Goal: Information Seeking & Learning: Learn about a topic

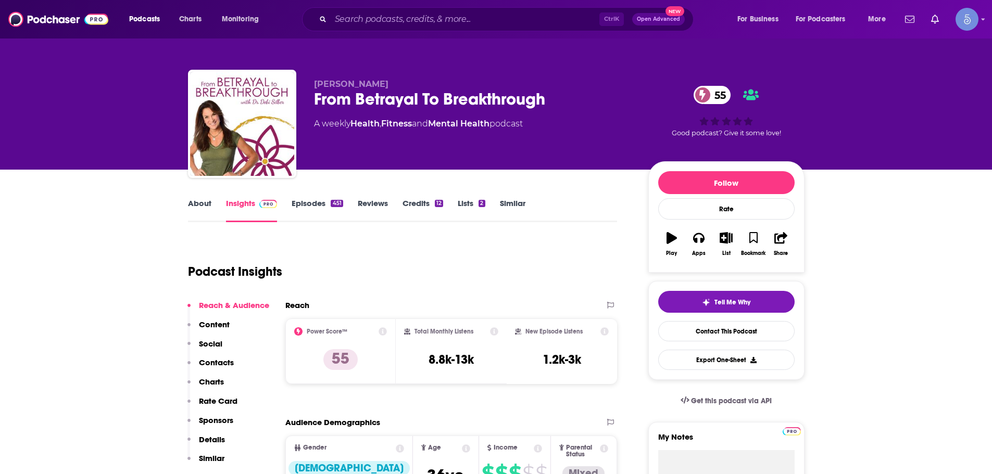
click at [451, 8] on div "Ctrl K Open Advanced New" at bounding box center [497, 19] width 391 height 24
click at [448, 16] on input "Search podcasts, credits, & more..." at bounding box center [465, 19] width 269 height 17
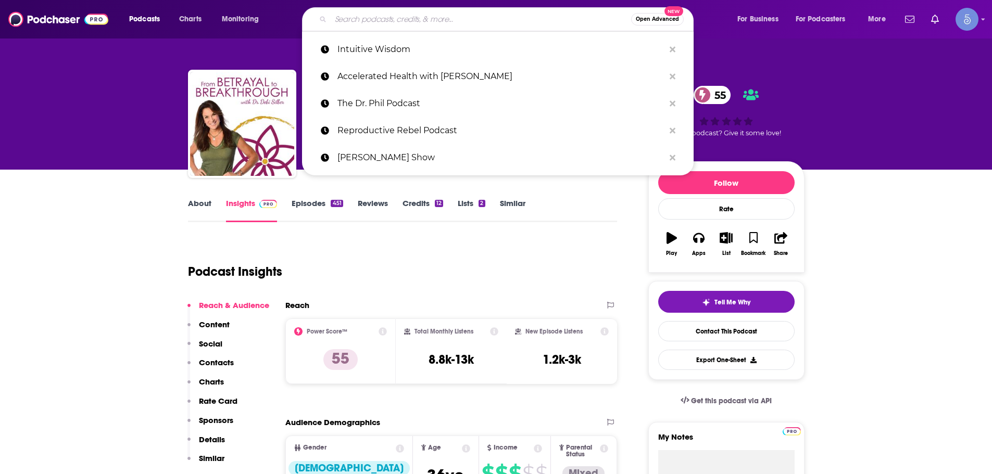
paste input "Red Nail Energy"
type input "Red Nail Energy"
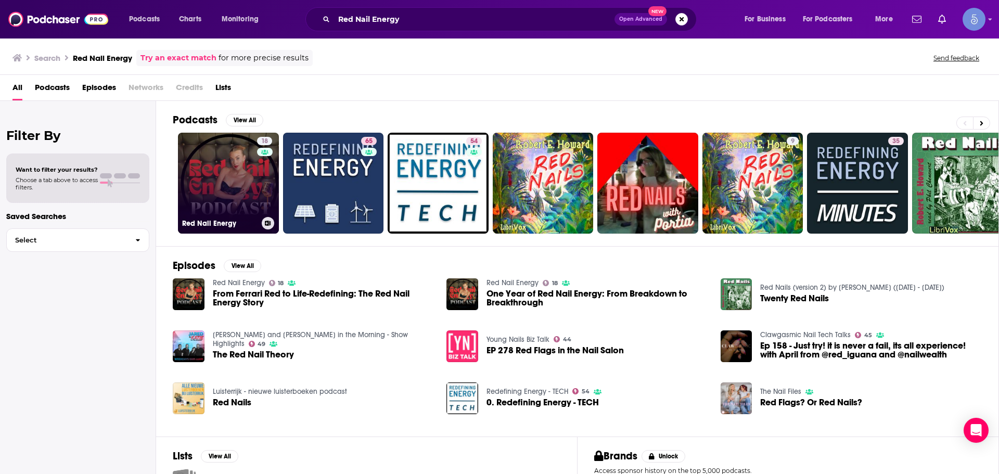
click at [201, 181] on link "18 Red Nail Energy" at bounding box center [228, 183] width 101 height 101
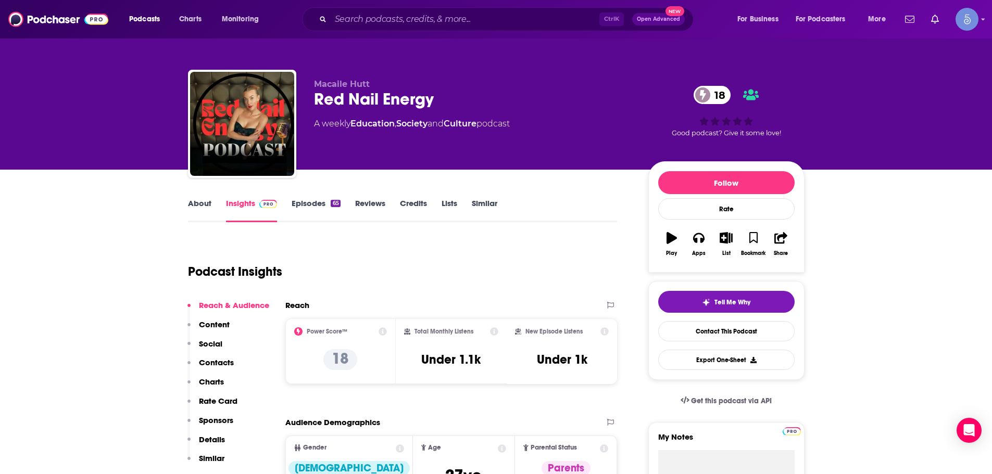
click at [356, 9] on div "Ctrl K Open Advanced New" at bounding box center [497, 19] width 391 height 24
click at [359, 21] on input "Search podcasts, credits, & more..." at bounding box center [465, 19] width 269 height 17
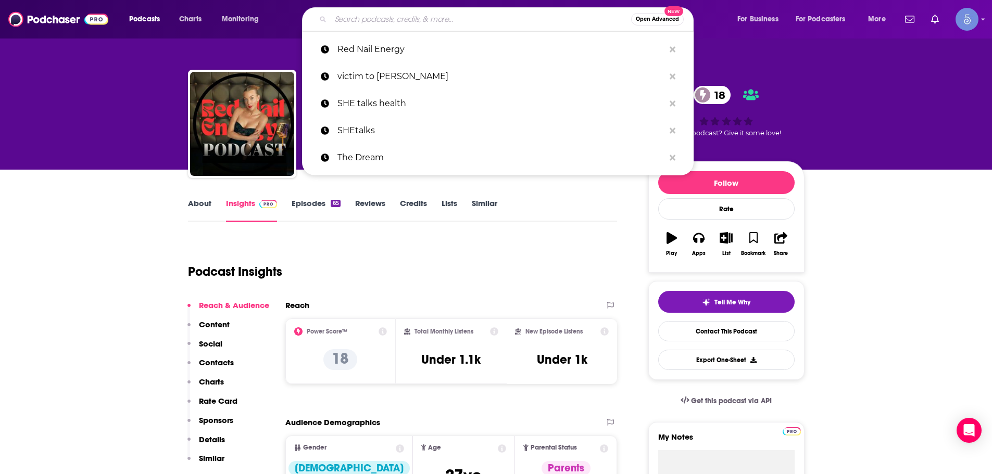
paste input "From Betrayal To Breakthrough"
type input "From Betrayal To Breakthrough"
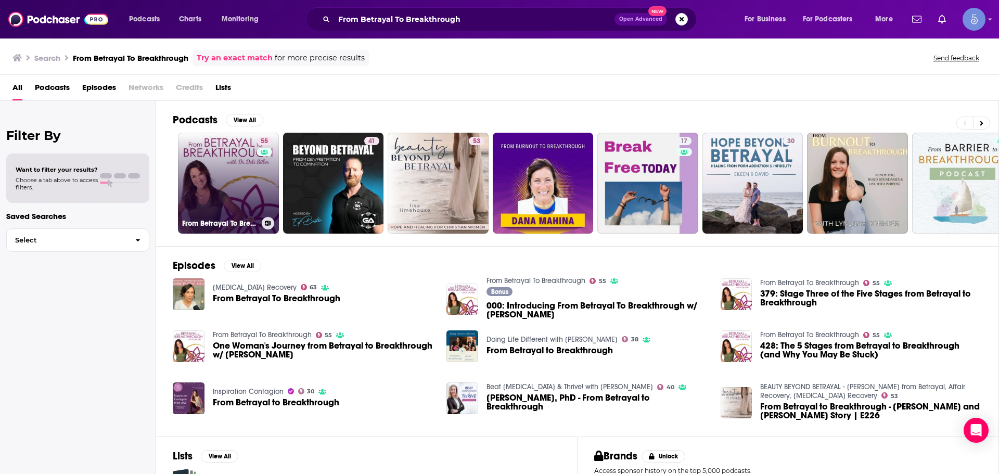
click at [236, 181] on link "55 From Betrayal To Breakthrough" at bounding box center [228, 183] width 101 height 101
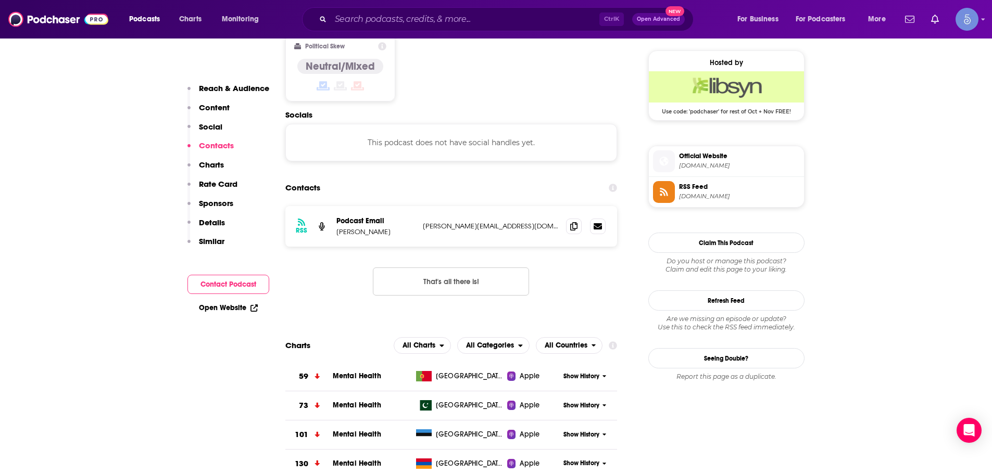
scroll to position [677, 0]
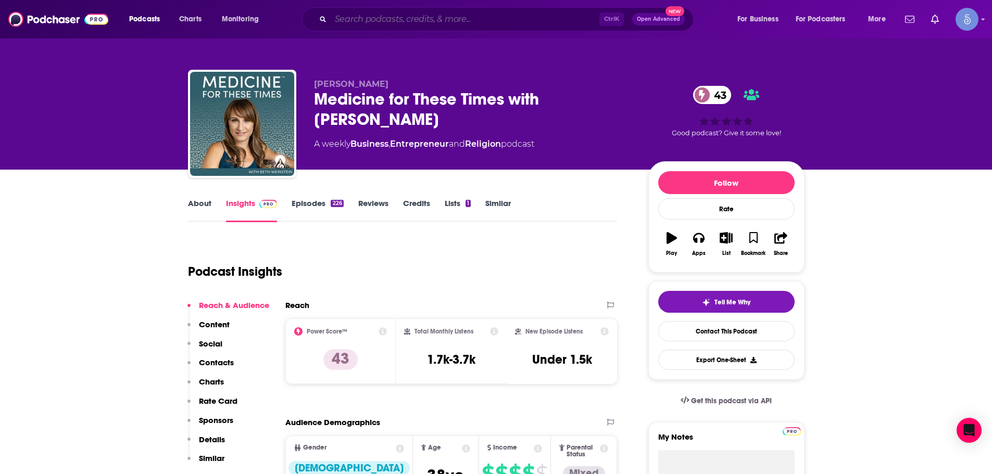
click at [375, 24] on input "Search podcasts, credits, & more..." at bounding box center [465, 19] width 269 height 17
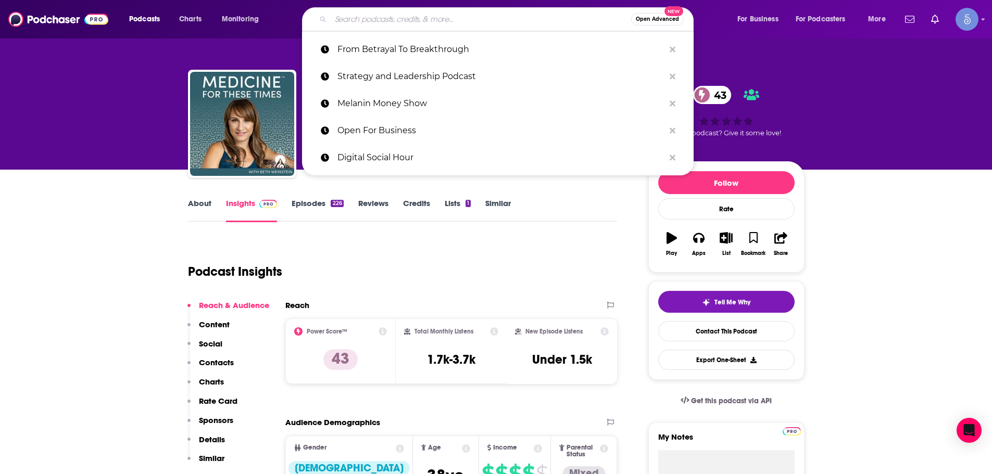
paste input "Spiritual PsiKology"
type input "Spiritual PsiKology"
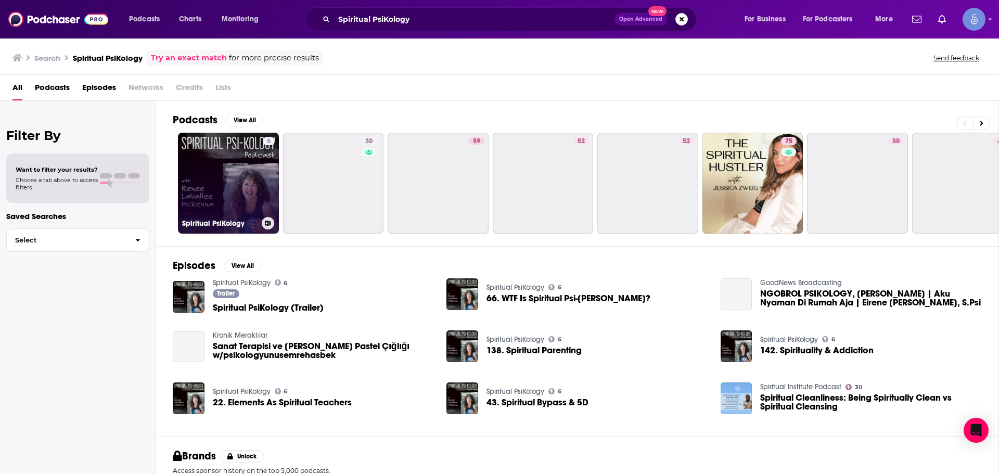
click at [251, 166] on link "6 Spiritual PsiKology" at bounding box center [228, 183] width 101 height 101
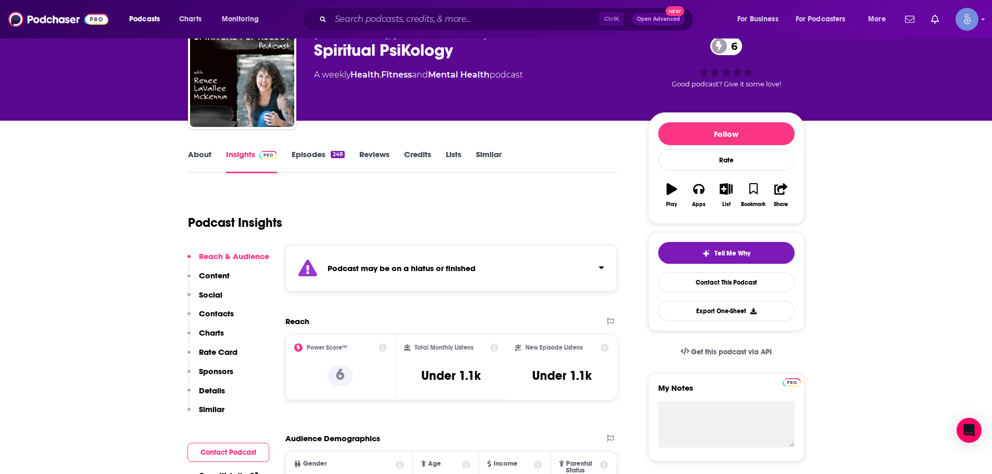
scroll to position [52, 0]
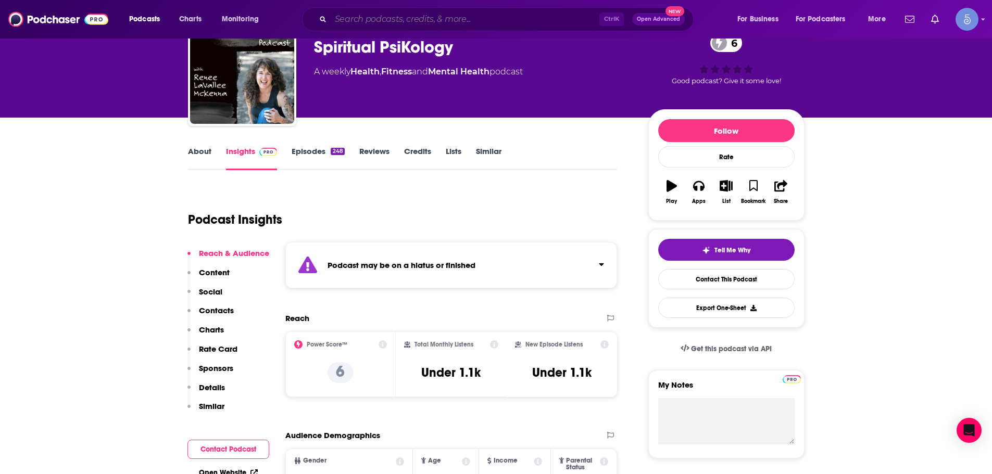
click at [361, 23] on input "Search podcasts, credits, & more..." at bounding box center [465, 19] width 269 height 17
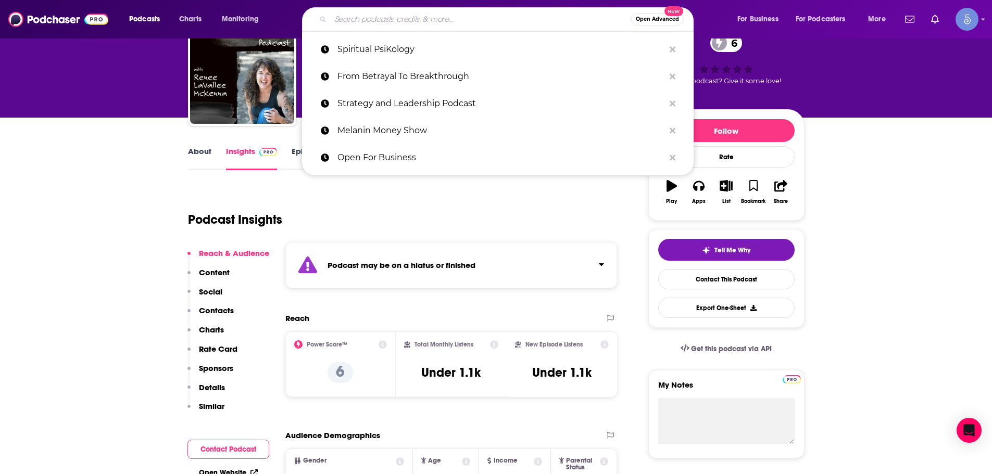
paste input "Debt to Financial Freedom"
type input "Debt to Financial Freedom"
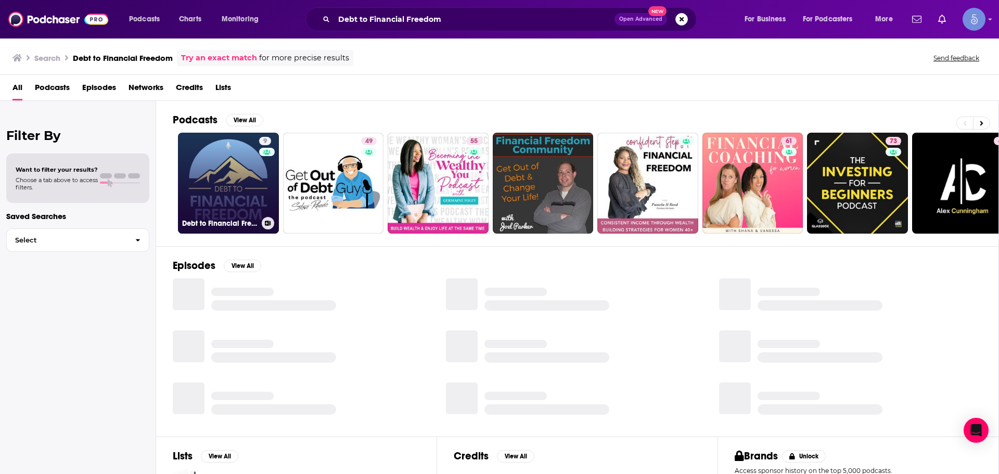
click at [225, 173] on link "9 Debt to Financial Freedom" at bounding box center [228, 183] width 101 height 101
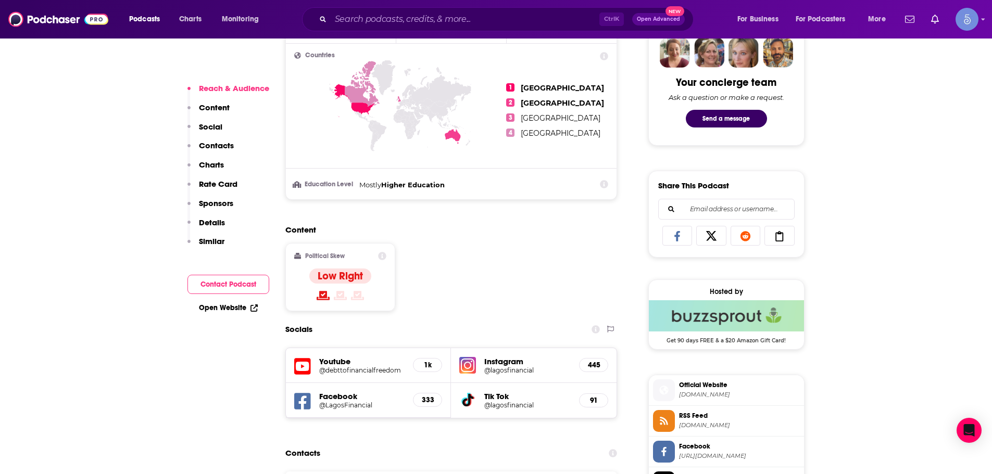
scroll to position [520, 0]
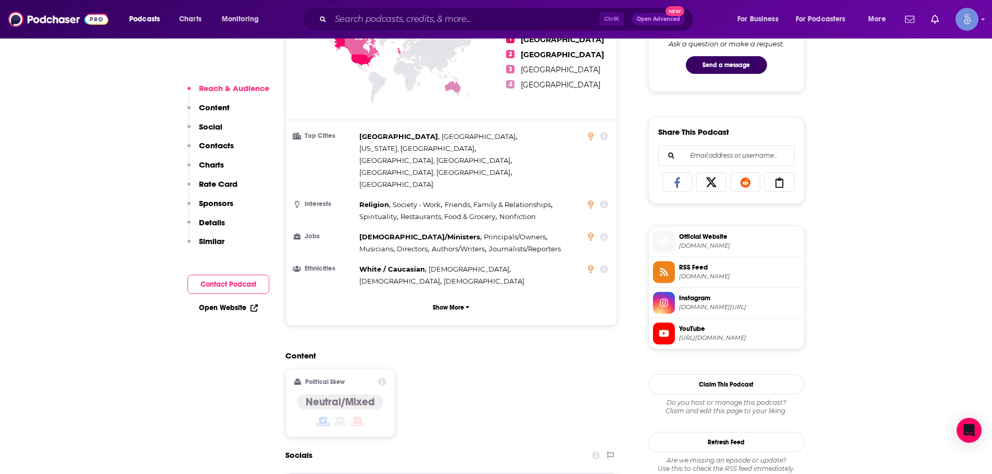
scroll to position [625, 0]
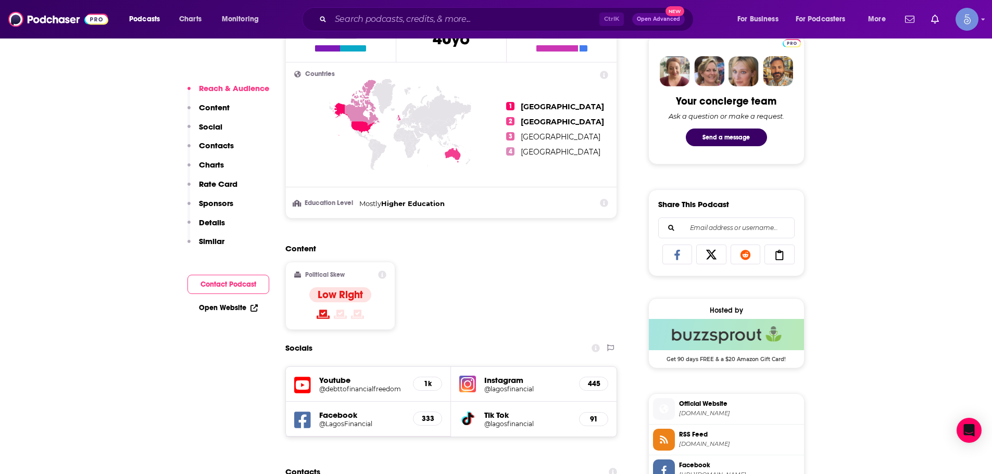
scroll to position [520, 0]
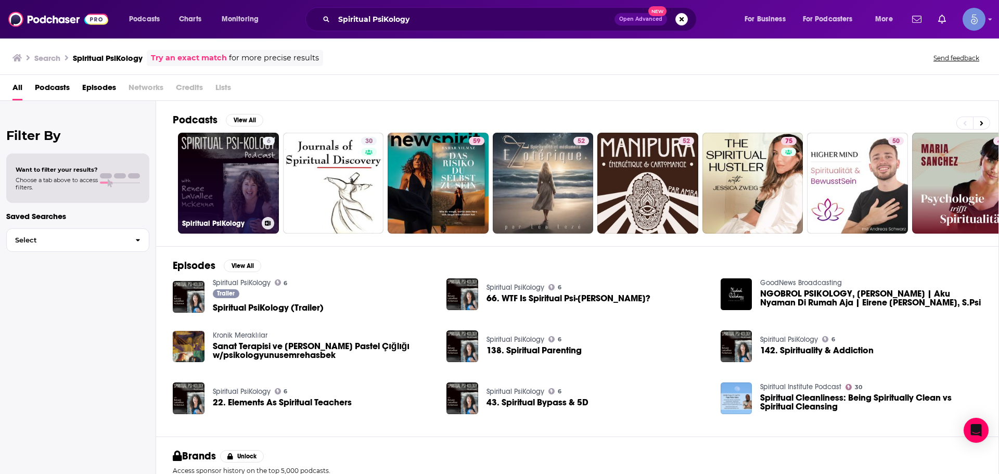
click at [223, 172] on link "6 Spiritual PsiKology" at bounding box center [228, 183] width 101 height 101
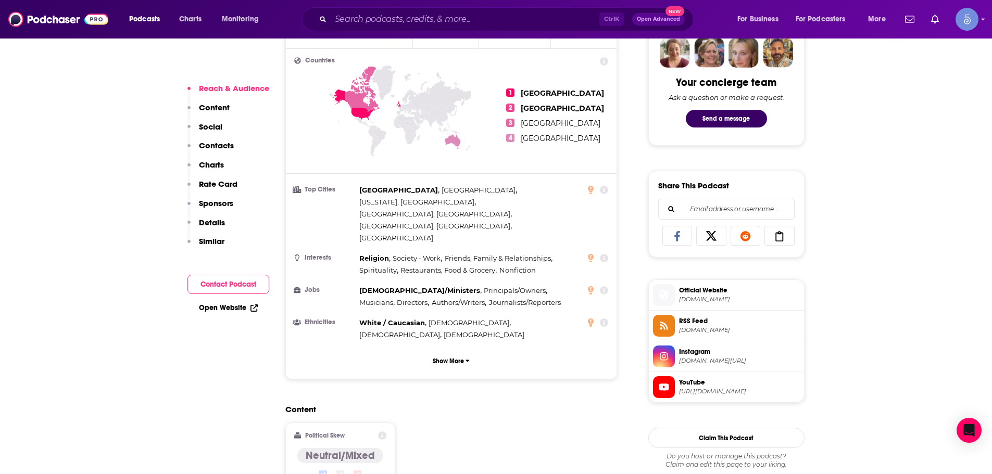
scroll to position [677, 0]
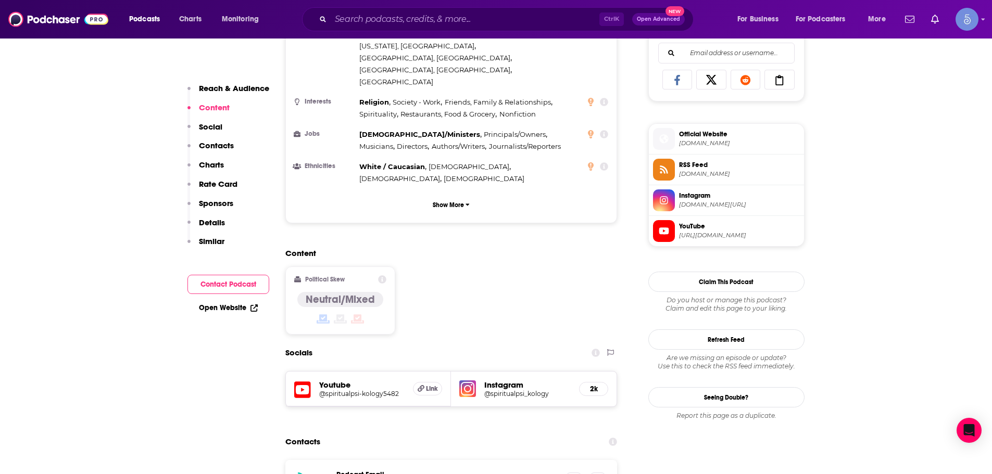
drag, startPoint x: 299, startPoint y: 335, endPoint x: 471, endPoint y: 341, distance: 171.3
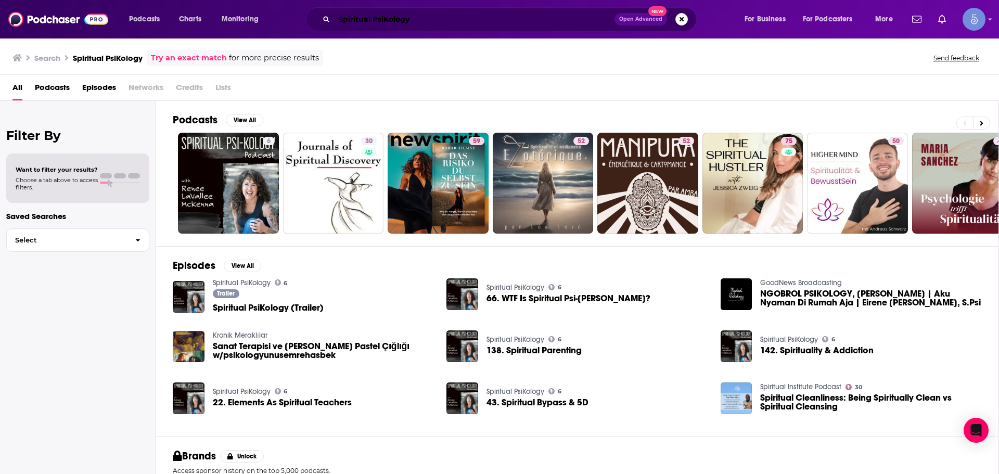
click at [449, 21] on input "Spiritual PsiKology" at bounding box center [474, 19] width 281 height 17
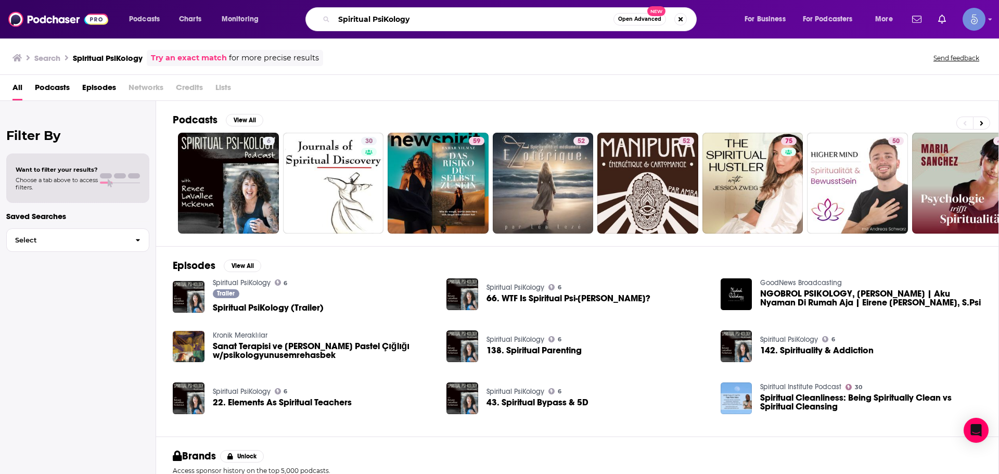
drag, startPoint x: 449, startPoint y: 21, endPoint x: 232, endPoint y: 21, distance: 217.0
click at [232, 21] on div "Podcasts Charts Monitoring Spiritual PsiKology Open Advanced New For Business F…" at bounding box center [512, 19] width 781 height 24
paste input "Meditation Jam with [PERSON_NAME]"
type input "Meditation Jam with [PERSON_NAME]"
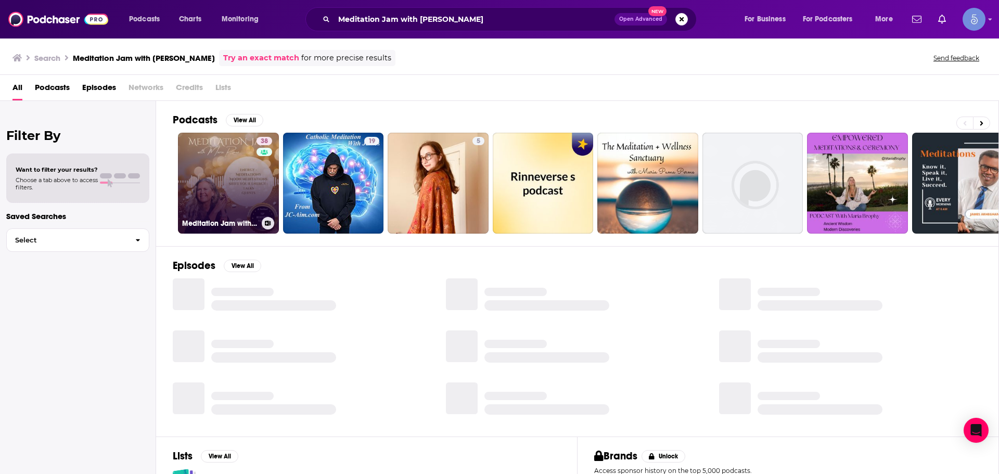
click at [219, 170] on link "38 Meditation Jam with [PERSON_NAME], Igniting guided meditations, guests and l…" at bounding box center [228, 183] width 101 height 101
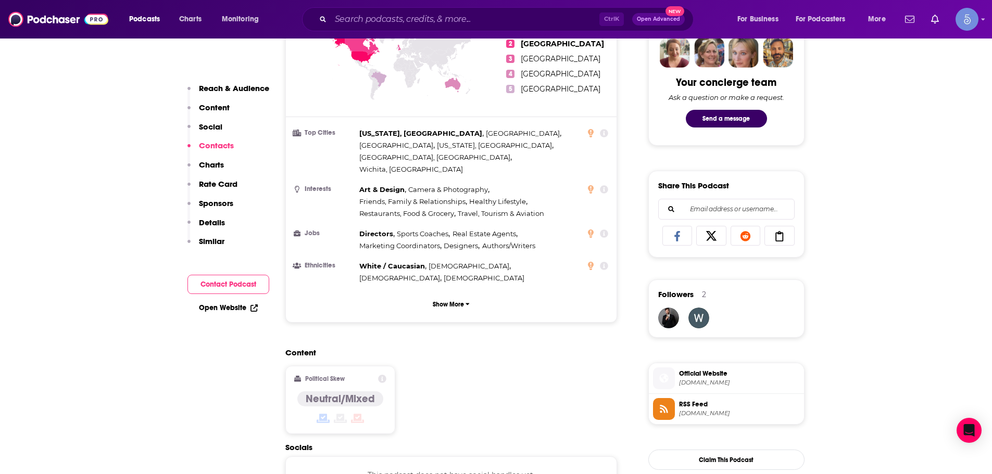
scroll to position [833, 0]
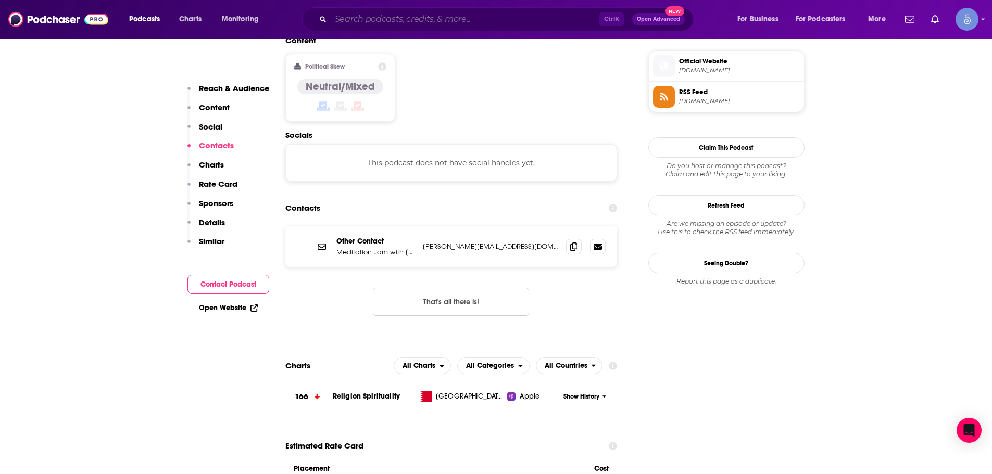
click at [487, 23] on input "Search podcasts, credits, & more..." at bounding box center [465, 19] width 269 height 17
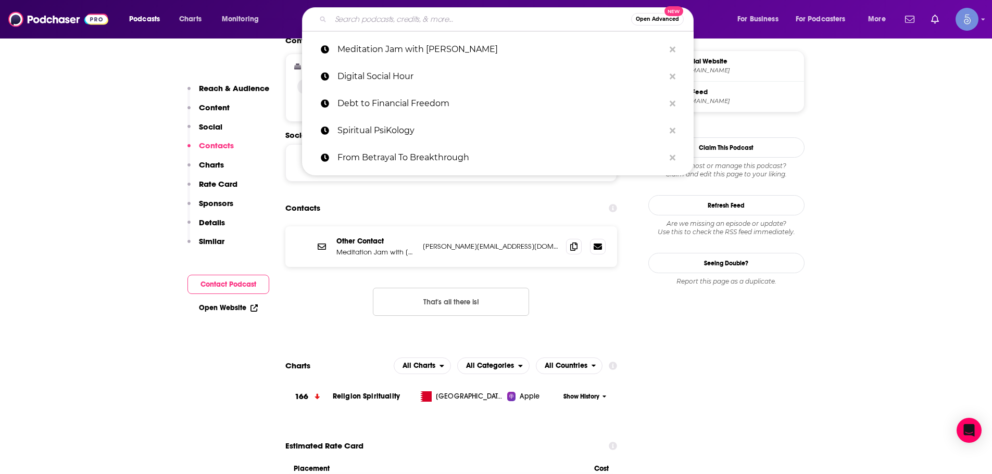
paste input "Debt to Financial Freedom"
type input "Debt to Financial Freedom"
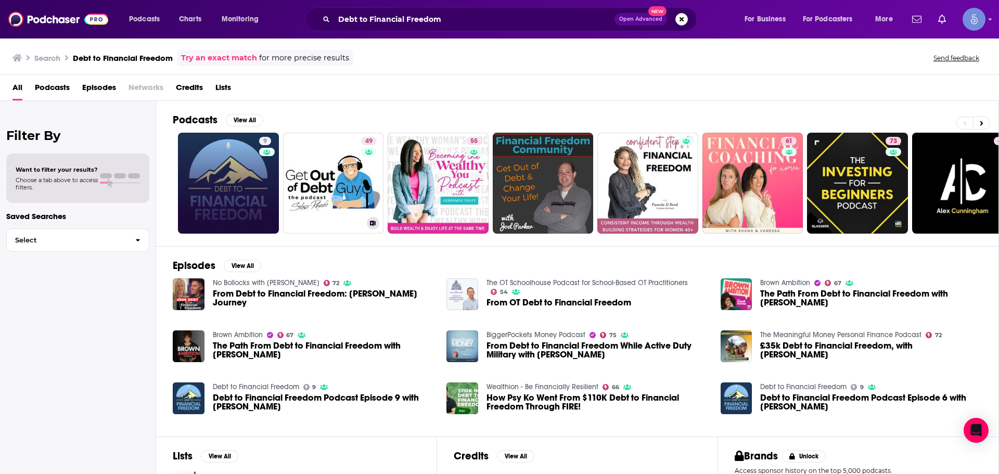
click at [211, 193] on link "9" at bounding box center [228, 183] width 101 height 101
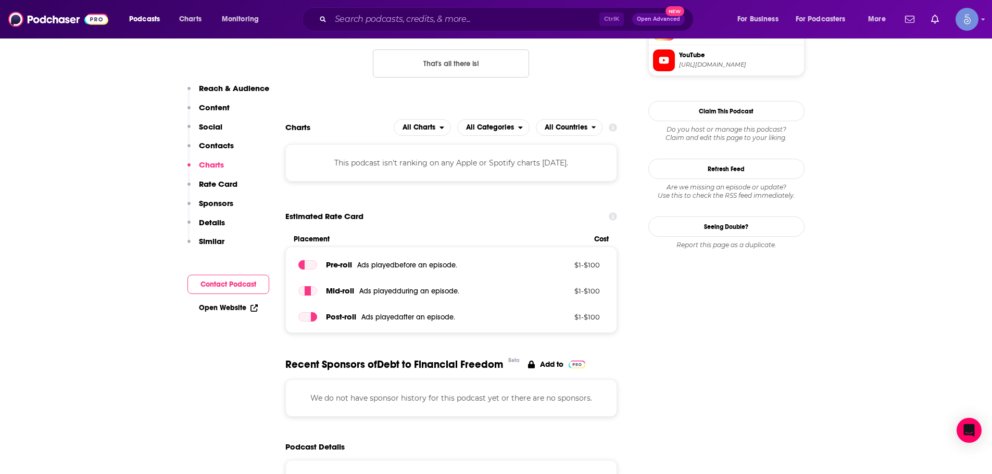
scroll to position [781, 0]
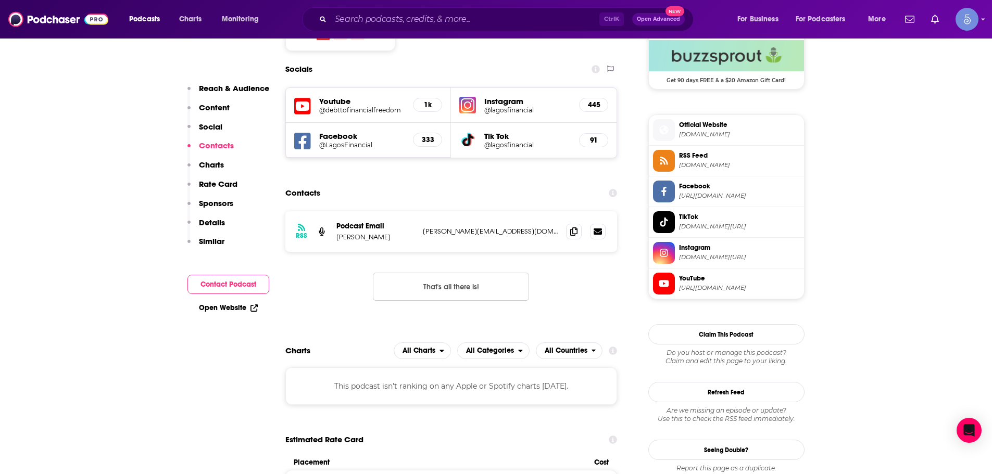
drag, startPoint x: 478, startPoint y: 145, endPoint x: 466, endPoint y: 136, distance: 14.9
